Goal: Transaction & Acquisition: Purchase product/service

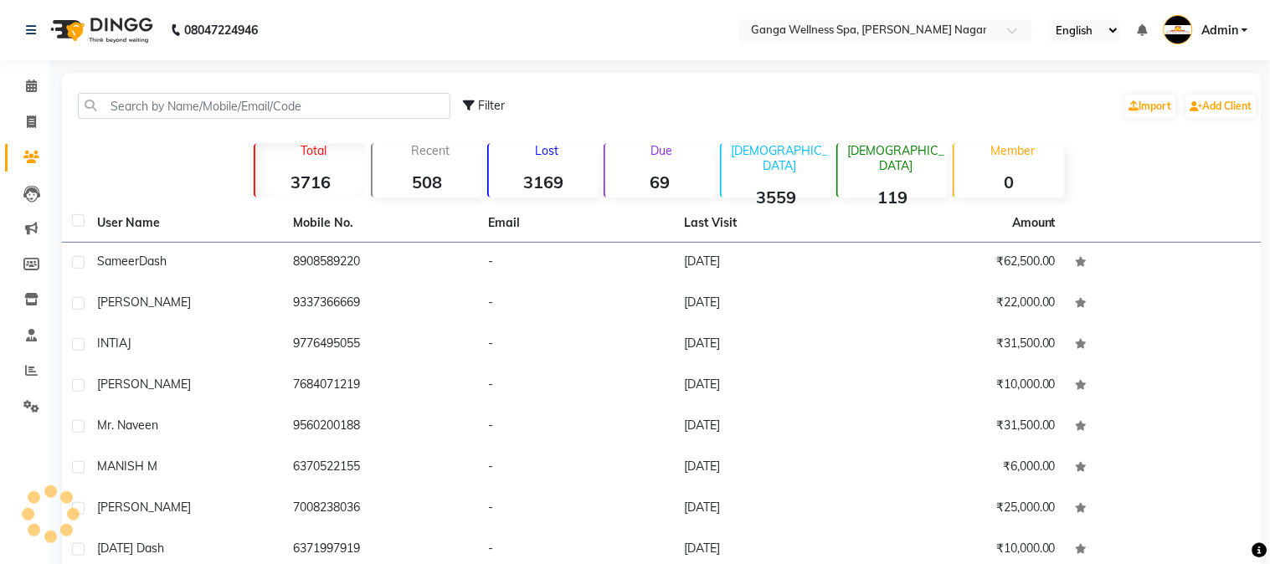
select select "en"
click at [835, 31] on input "text" at bounding box center [855, 31] width 243 height 17
click at [892, 31] on input "text" at bounding box center [855, 31] width 243 height 17
click at [836, 34] on input "text" at bounding box center [855, 31] width 243 height 17
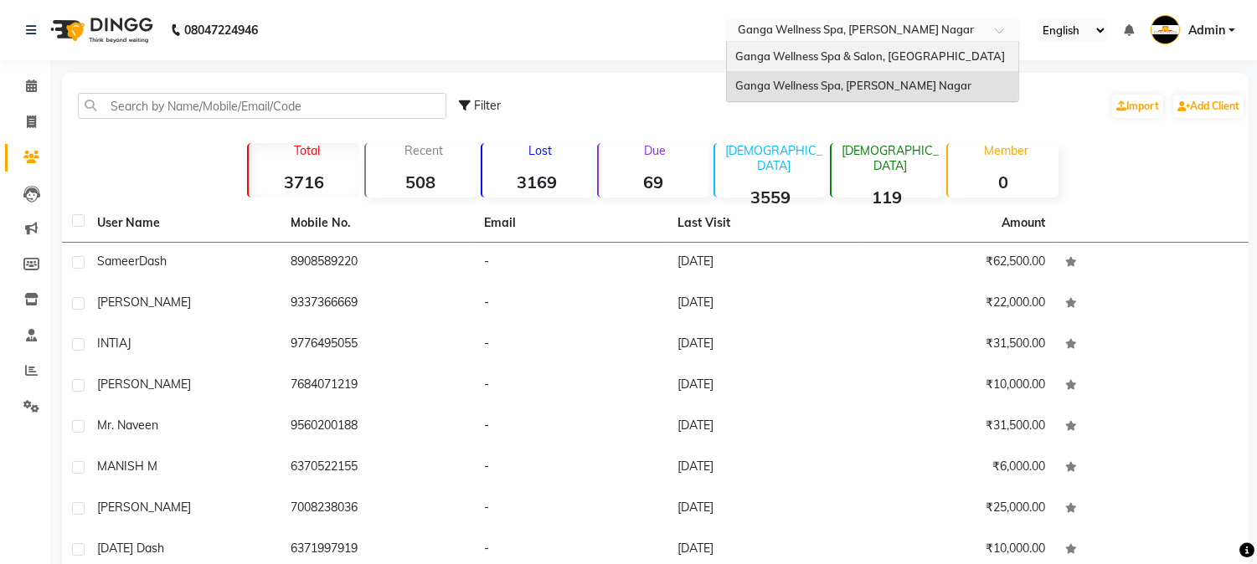
click at [789, 53] on span "Ganga Wellness Spa & Salon, [GEOGRAPHIC_DATA]" at bounding box center [870, 55] width 270 height 13
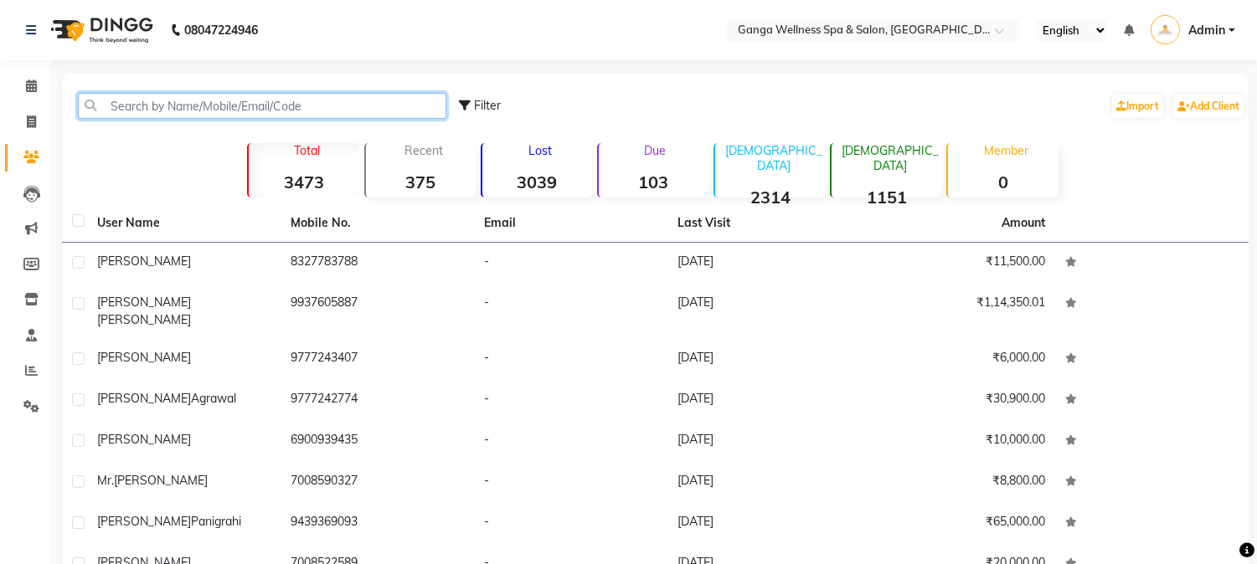
click at [165, 103] on input "text" at bounding box center [262, 106] width 368 height 26
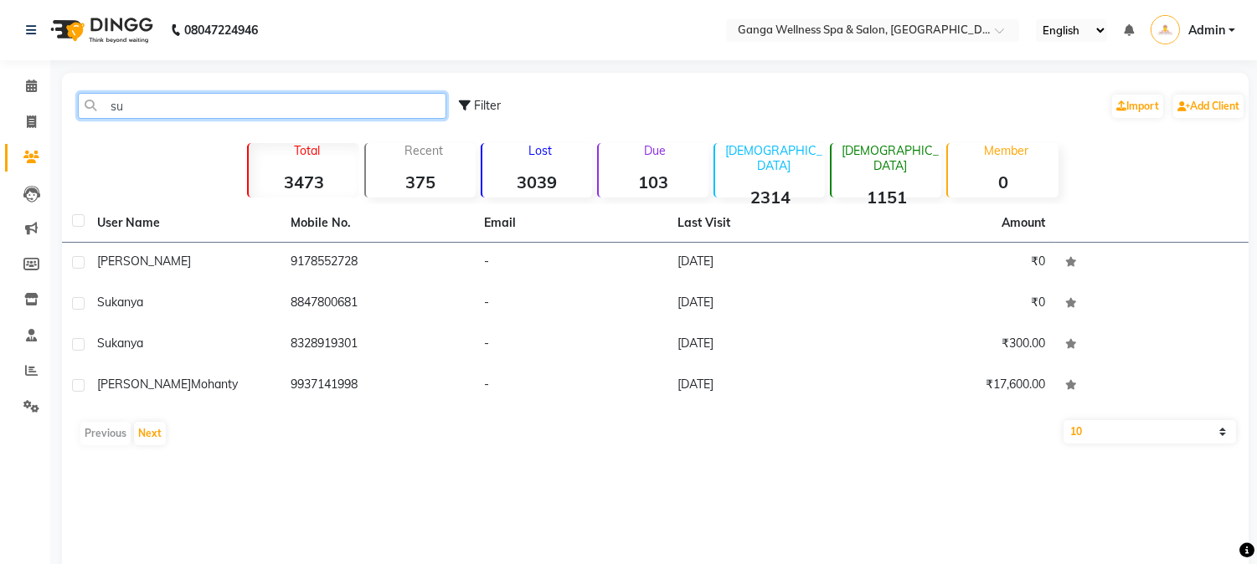
type input "s"
click at [165, 103] on input "ritu" at bounding box center [262, 106] width 368 height 26
click at [159, 104] on input "ritu" at bounding box center [262, 106] width 368 height 26
click at [224, 107] on input "ritu" at bounding box center [262, 106] width 368 height 26
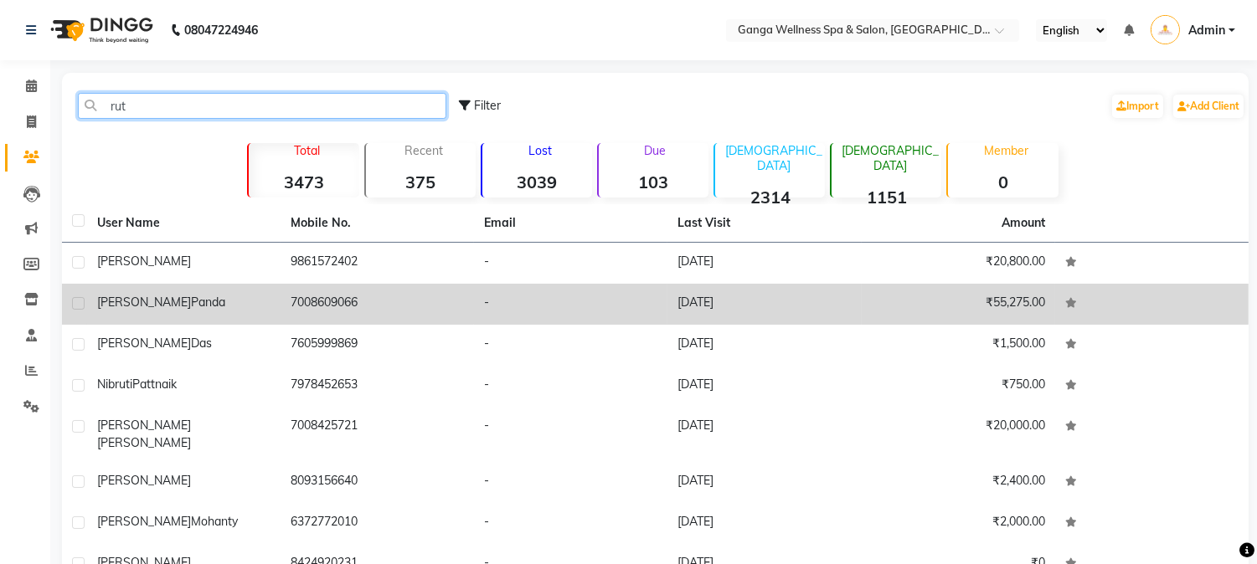
type input "rut"
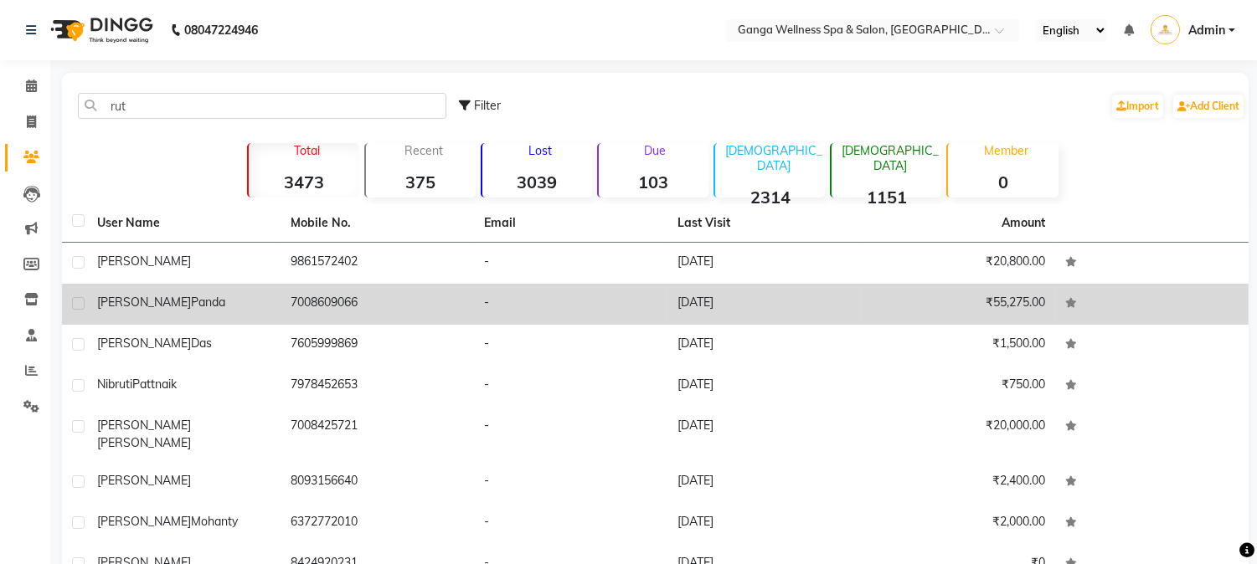
click at [240, 313] on td "Rutaparna Panda" at bounding box center [183, 304] width 193 height 41
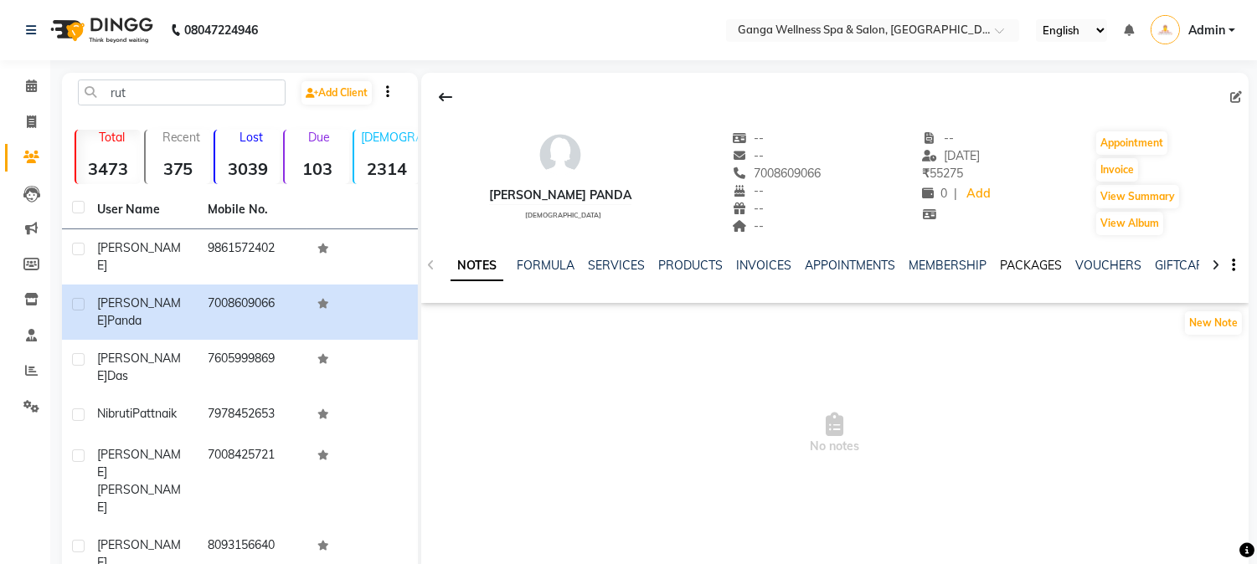
click at [1017, 270] on link "PACKAGES" at bounding box center [1031, 265] width 62 height 15
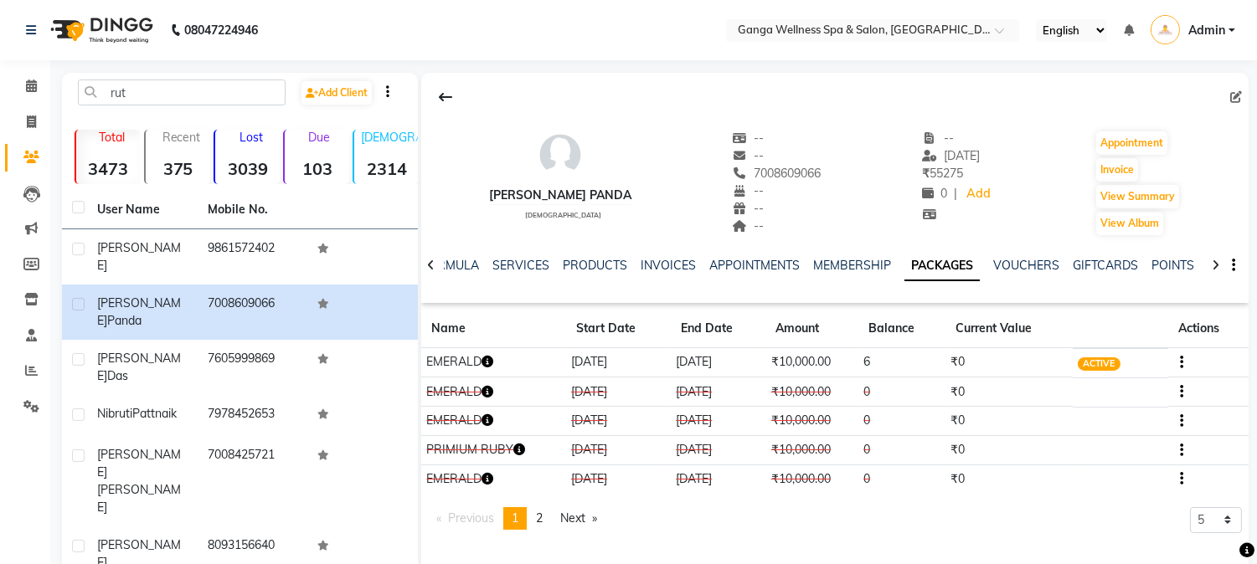
click at [491, 358] on icon "button" at bounding box center [487, 362] width 12 height 12
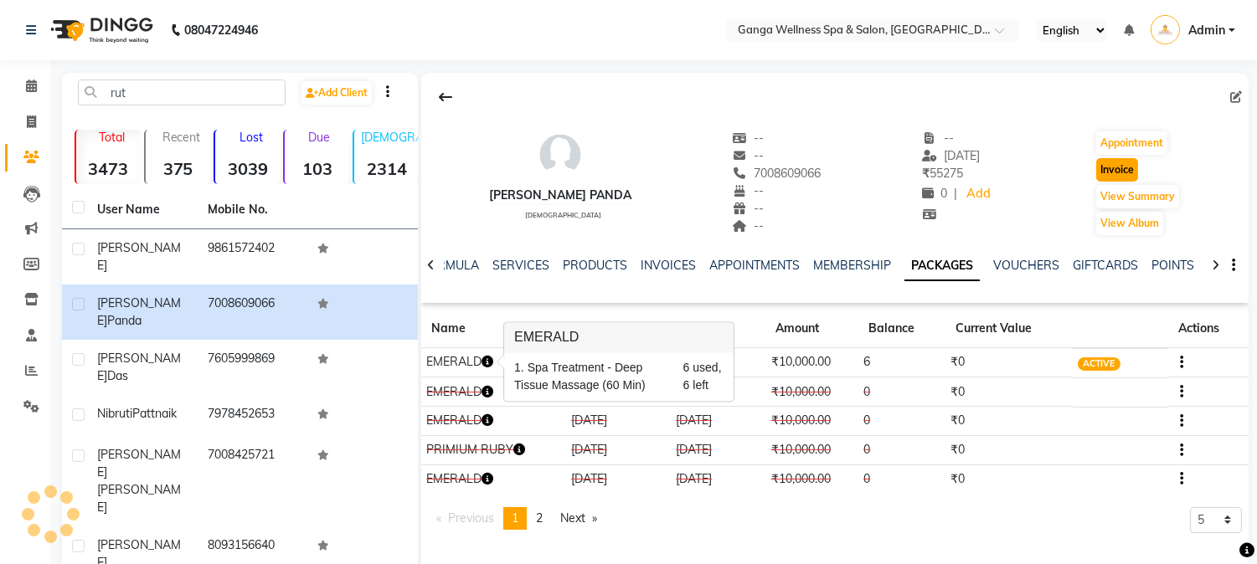
click at [1115, 171] on button "Invoice" at bounding box center [1117, 169] width 42 height 23
select select "service"
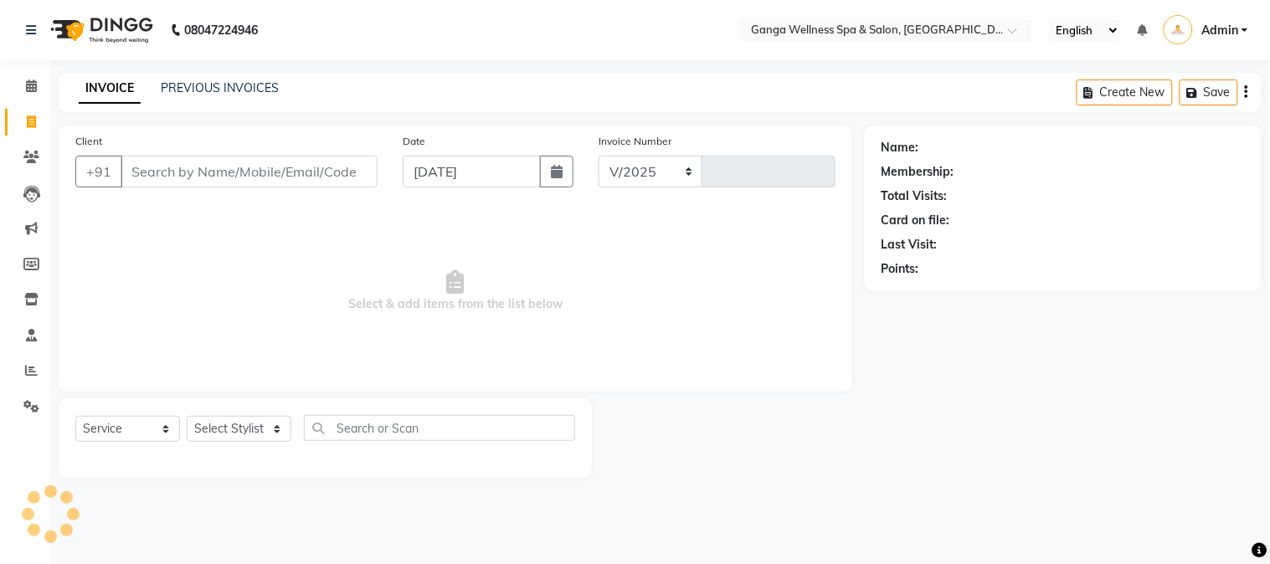
select select "715"
type input "2322"
click at [239, 431] on select "Select Stylist" at bounding box center [239, 429] width 105 height 26
type input "7008609066"
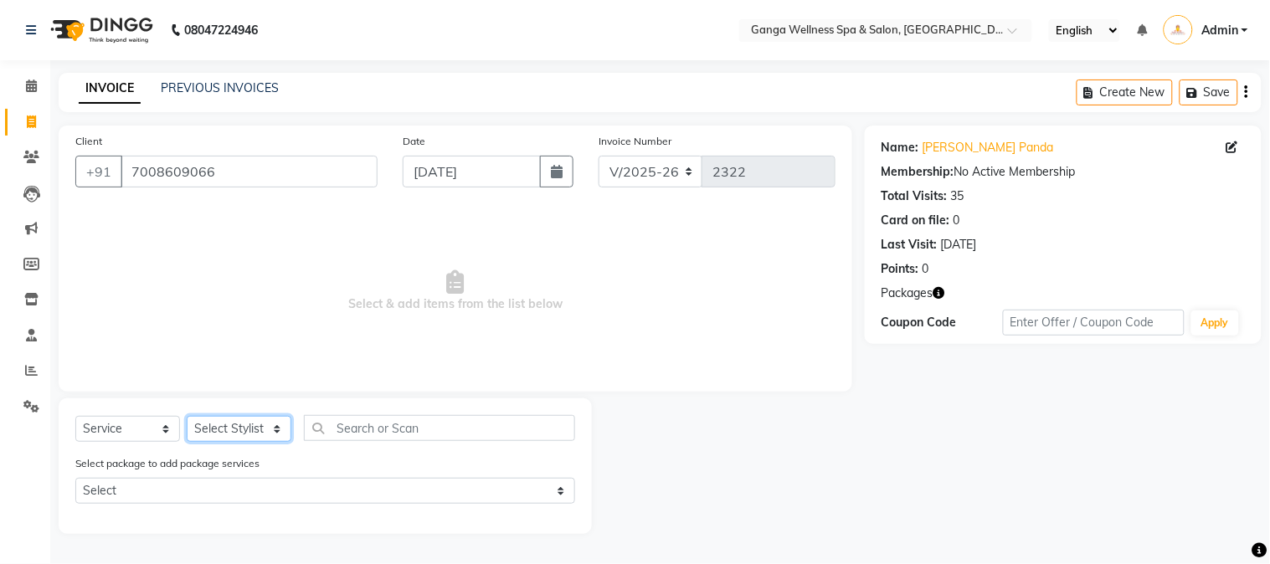
select select "11815"
click at [187, 417] on select "Select Stylist Aarovi Abhin Alisha Ammi Ania Annei Api Ayen Bikash Bina CRP 1 C…" at bounding box center [239, 429] width 105 height 26
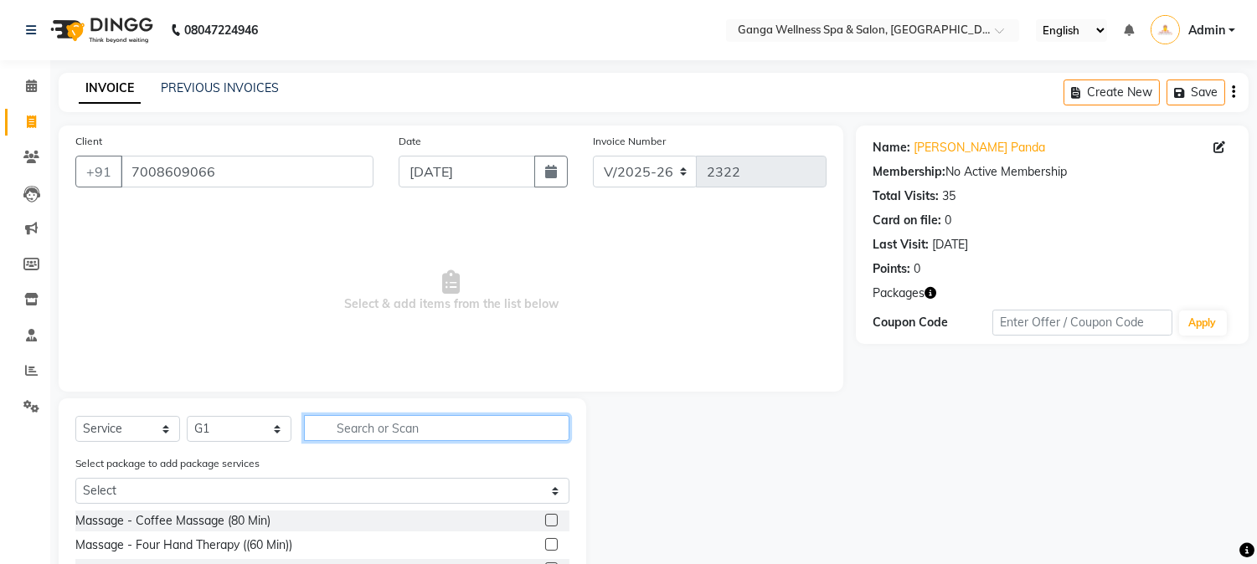
click at [381, 433] on input "text" at bounding box center [436, 428] width 265 height 26
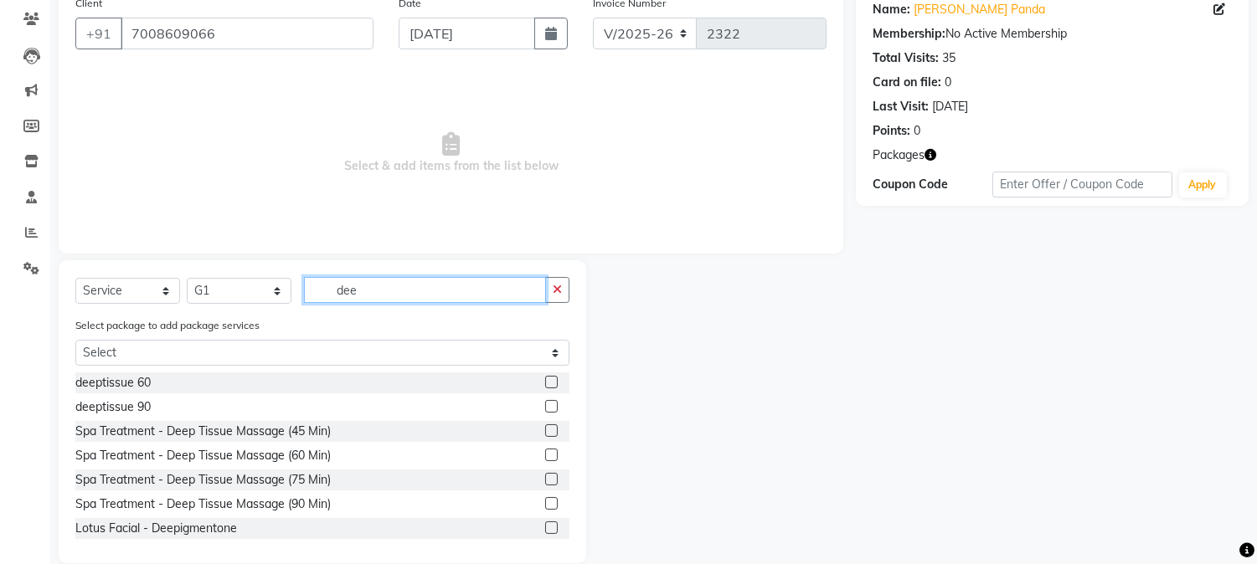
scroll to position [162, 0]
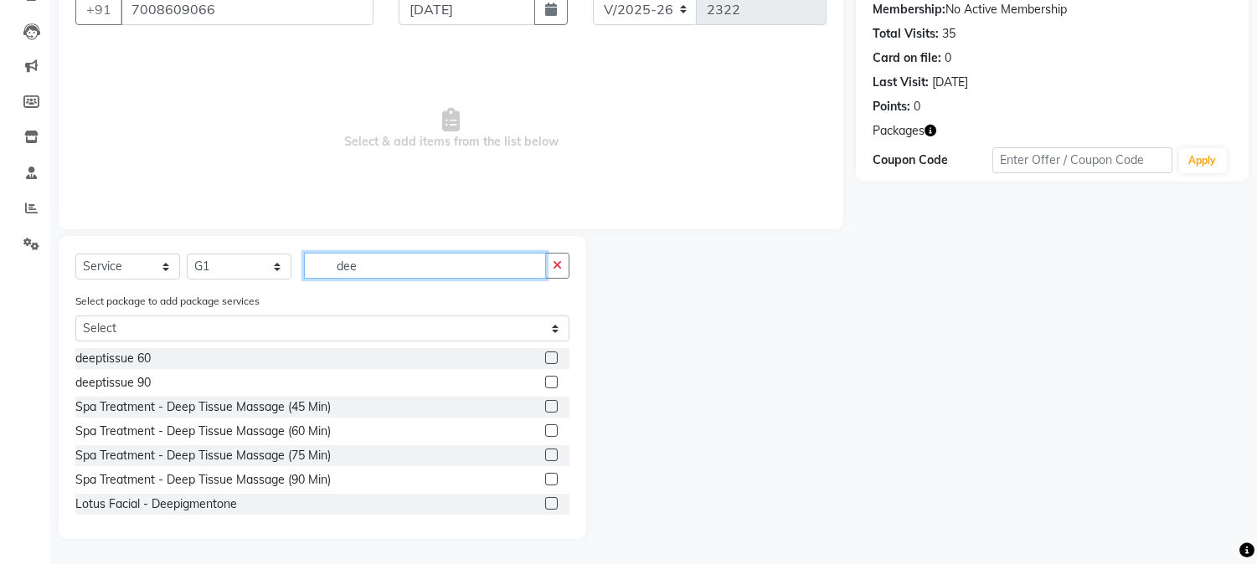
type input "dee"
click at [545, 432] on label at bounding box center [551, 430] width 13 height 13
click at [545, 432] on input "checkbox" at bounding box center [550, 431] width 11 height 11
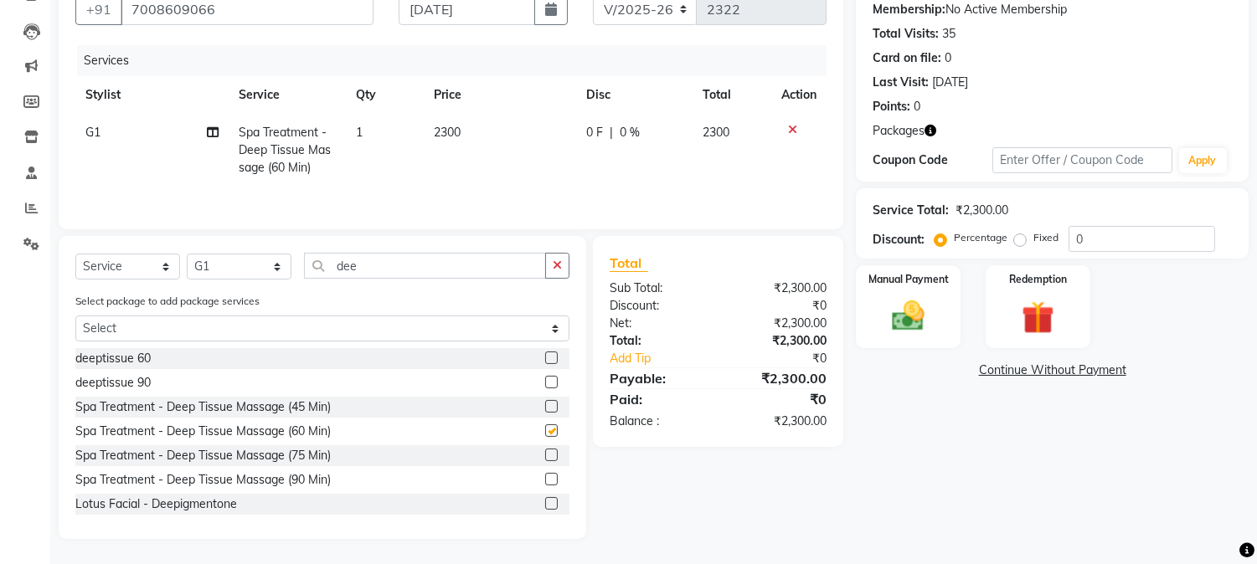
checkbox input "false"
click at [362, 129] on span "1" at bounding box center [359, 132] width 7 height 15
select select "11815"
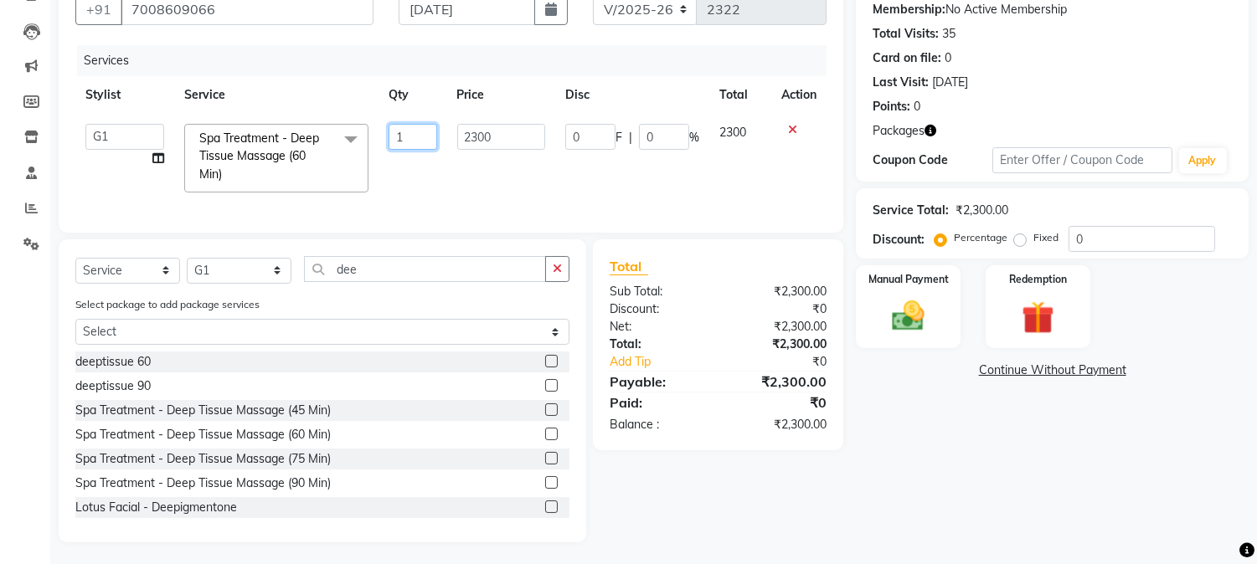
click at [403, 138] on input "1" at bounding box center [412, 137] width 48 height 26
type input "2"
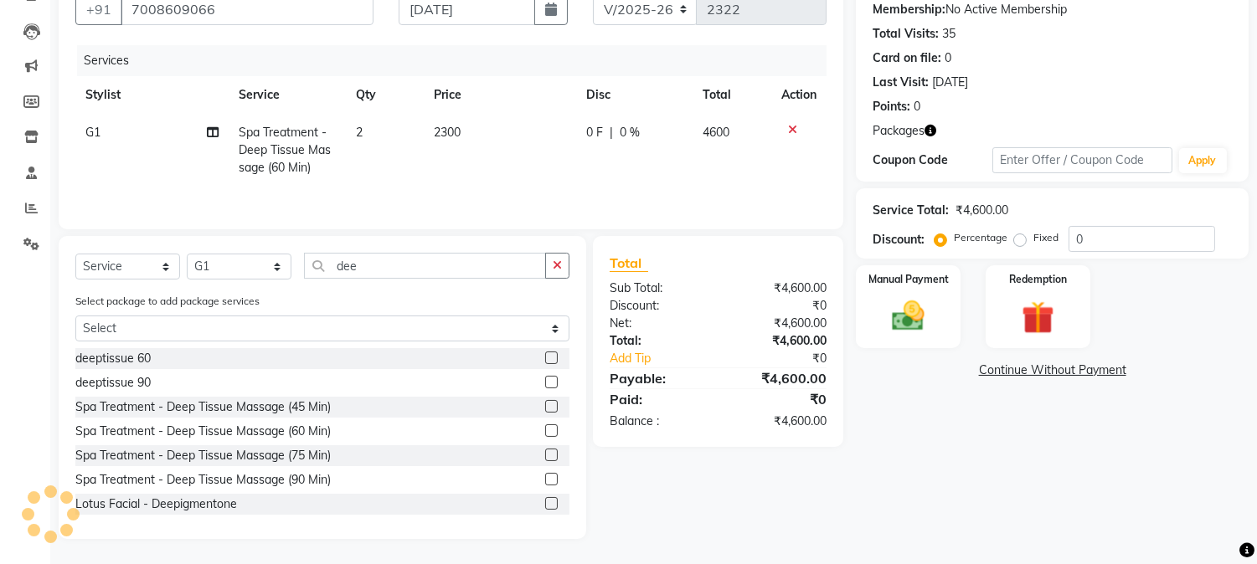
click at [531, 203] on div "Services Stylist Service Qty Price Disc Total Action G1 Spa Treatment - Deep Ti…" at bounding box center [450, 128] width 751 height 167
click at [1040, 321] on img at bounding box center [1037, 318] width 55 height 42
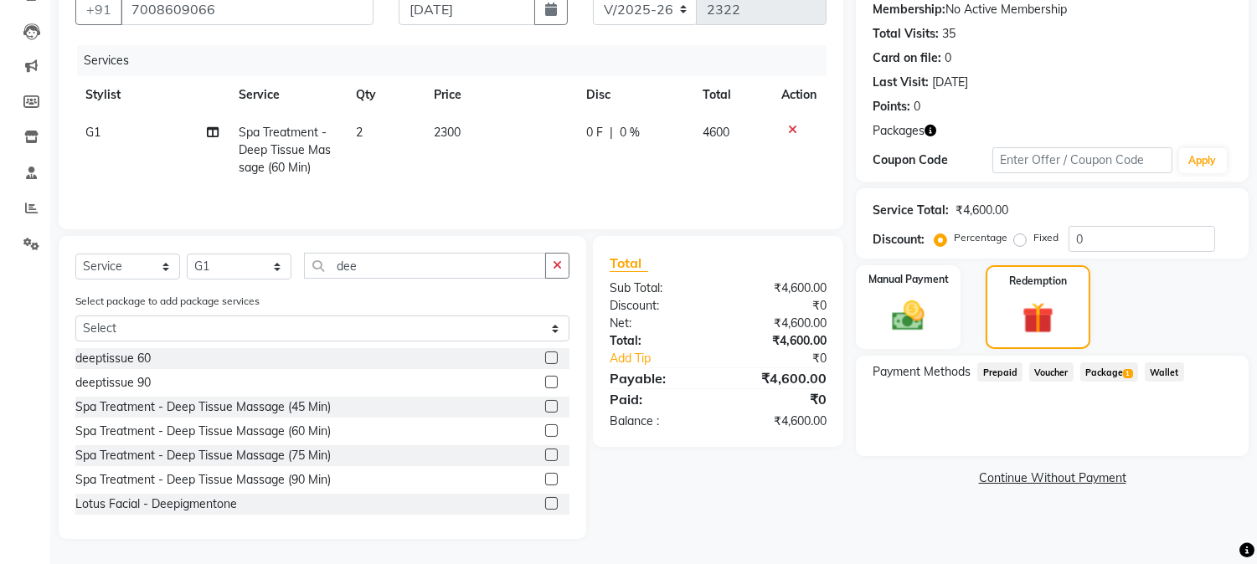
click at [1111, 372] on span "Package 1" at bounding box center [1109, 372] width 58 height 19
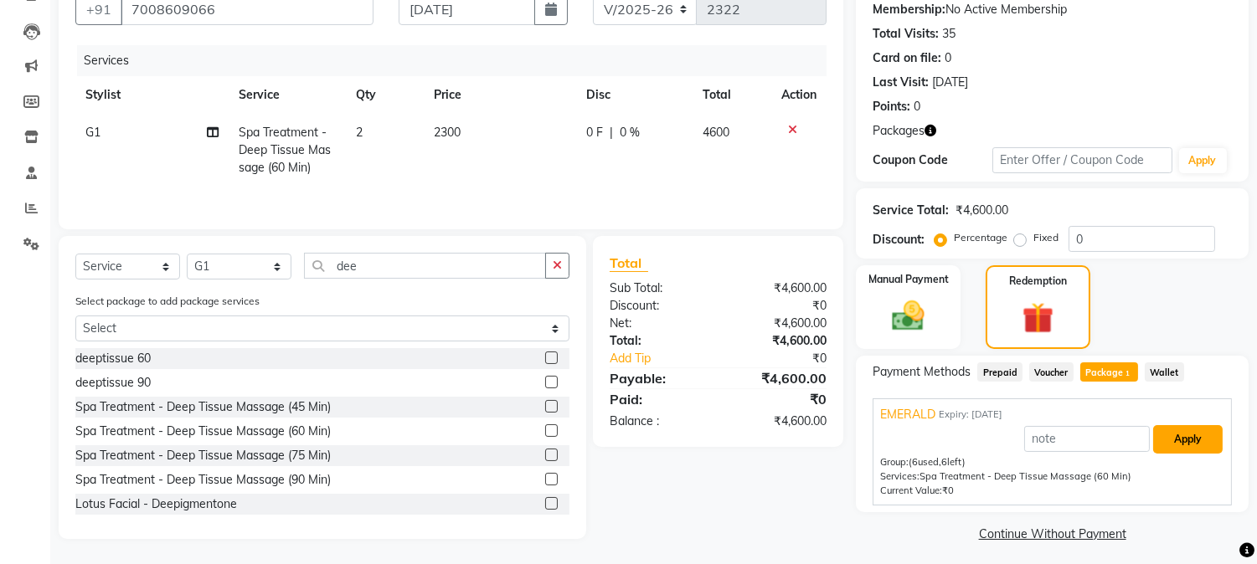
click at [1177, 437] on button "Apply" at bounding box center [1187, 439] width 69 height 28
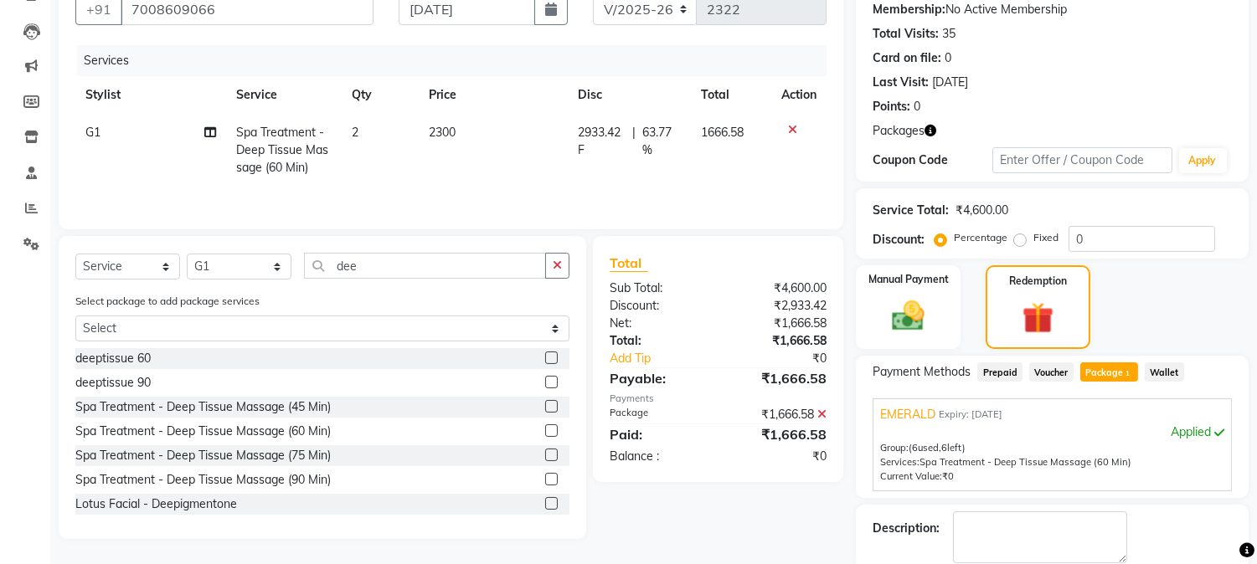
scroll to position [249, 0]
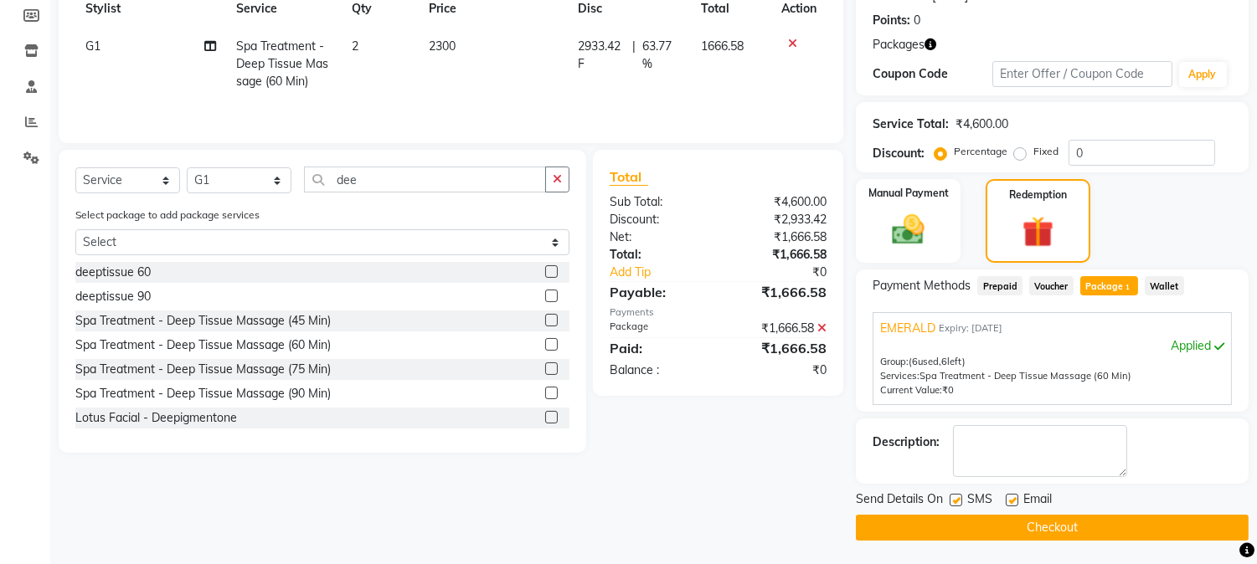
click at [1040, 526] on button "Checkout" at bounding box center [1052, 528] width 393 height 26
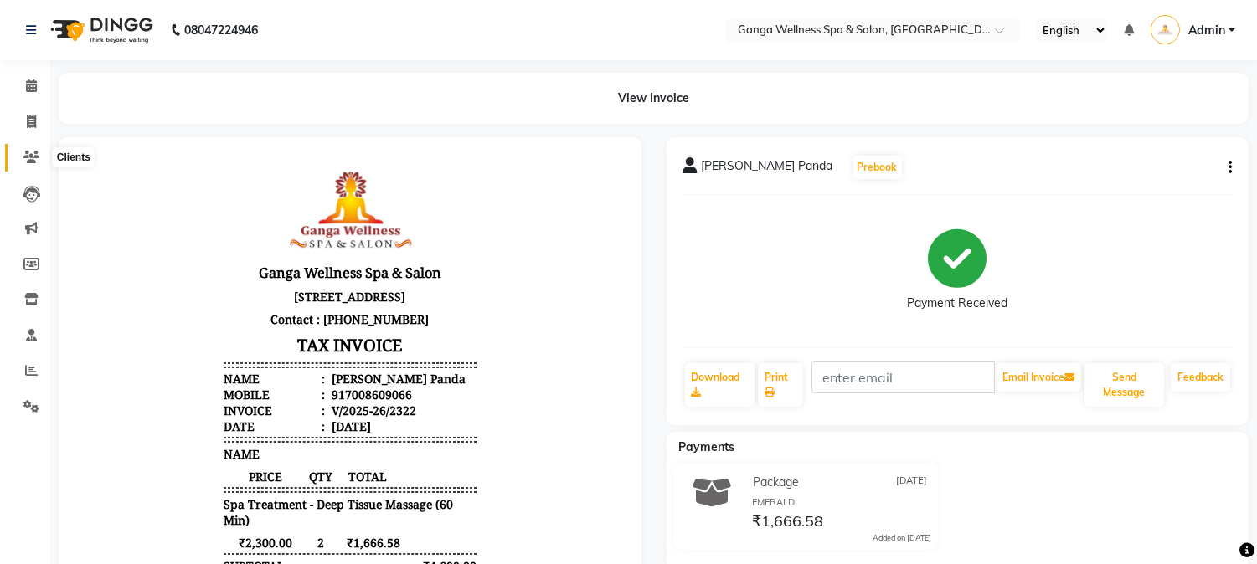
click at [34, 155] on icon at bounding box center [31, 157] width 16 height 13
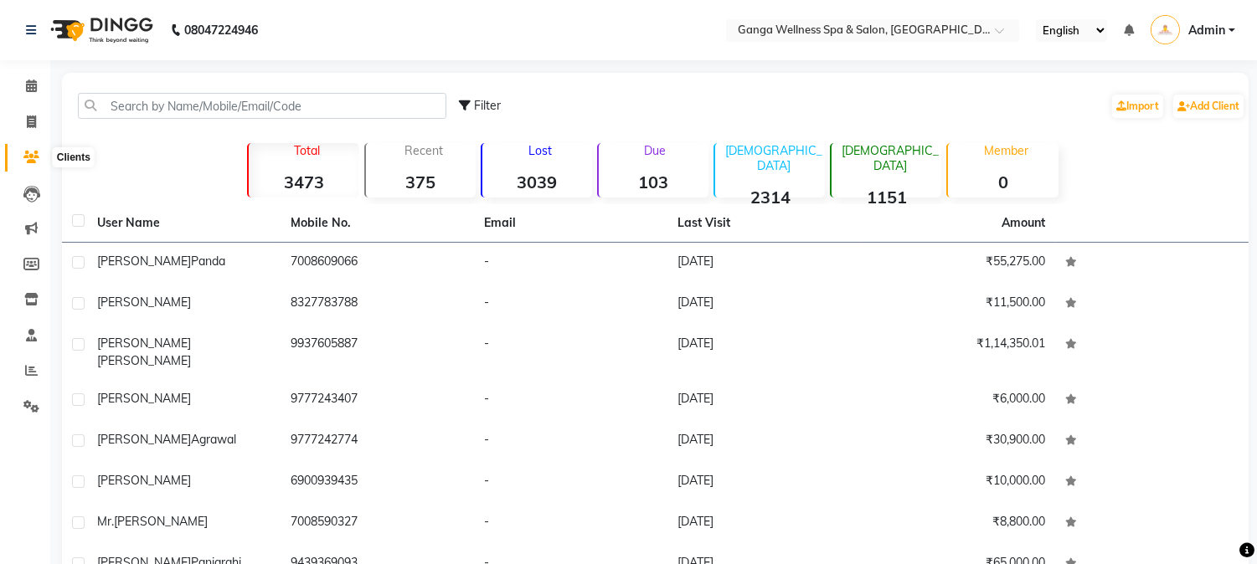
click at [26, 148] on span at bounding box center [31, 157] width 29 height 19
click at [30, 80] on icon at bounding box center [31, 86] width 11 height 13
click at [31, 127] on icon at bounding box center [31, 122] width 9 height 13
click at [29, 86] on icon at bounding box center [31, 86] width 11 height 13
